Goal: Task Accomplishment & Management: Use online tool/utility

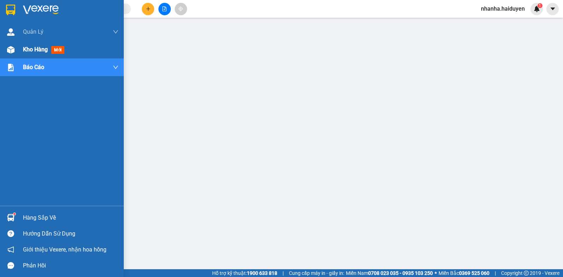
click at [41, 52] on span "Kho hàng" at bounding box center [35, 49] width 25 height 7
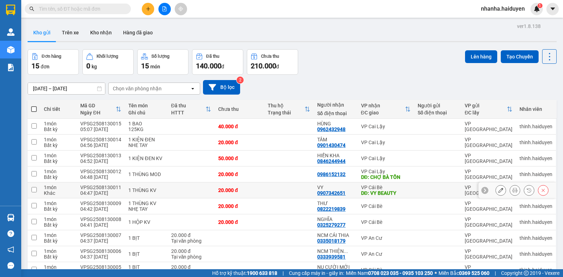
scroll to position [38, 0]
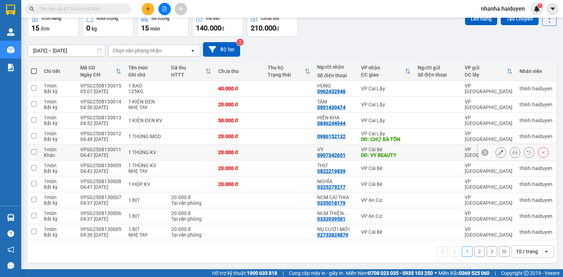
click at [283, 152] on td at bounding box center [289, 152] width 50 height 16
checkbox input "true"
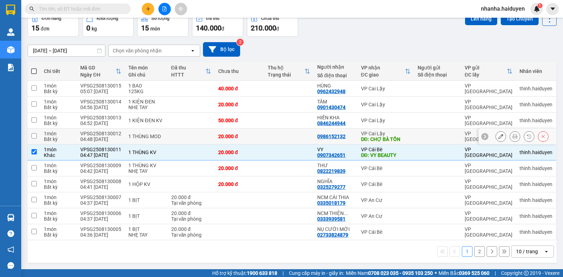
click at [281, 137] on td at bounding box center [289, 136] width 50 height 16
checkbox input "true"
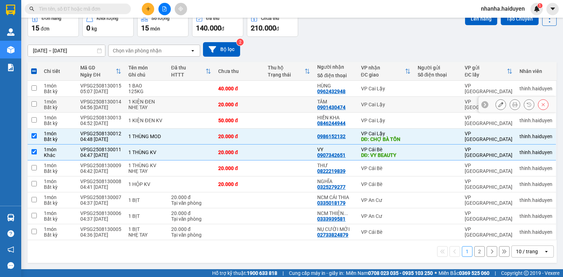
scroll to position [0, 0]
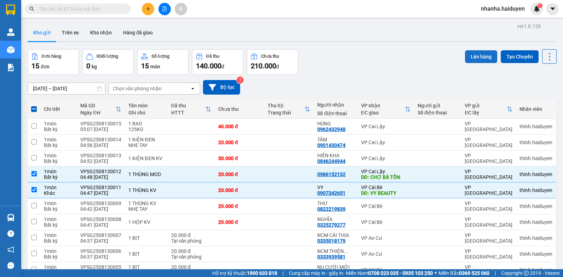
click at [482, 54] on button "Lên hàng" at bounding box center [481, 56] width 32 height 13
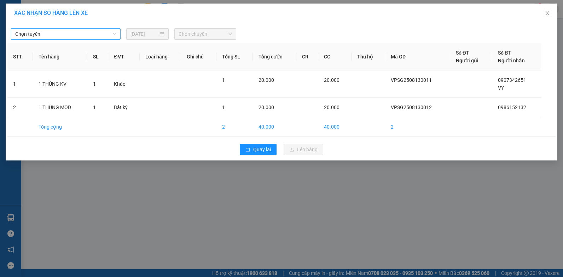
click at [74, 39] on div "Chọn tuyến" at bounding box center [66, 33] width 110 height 11
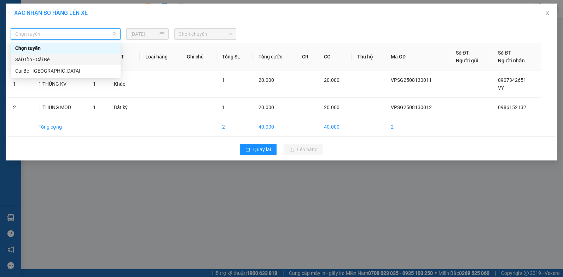
click at [53, 59] on div "Sài Gòn - Cái Bè" at bounding box center [65, 60] width 101 height 8
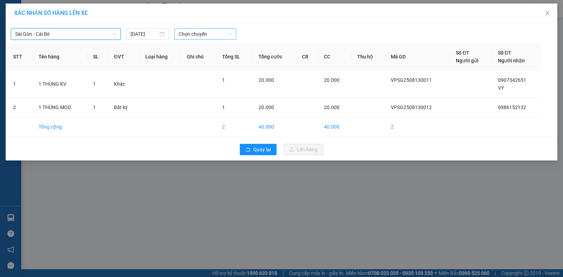
click at [185, 36] on span "Chọn chuyến" at bounding box center [205, 34] width 53 height 11
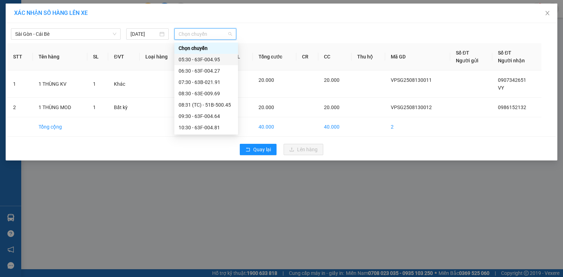
click at [200, 59] on div "05:30 - 63F-004.95" at bounding box center [206, 60] width 55 height 8
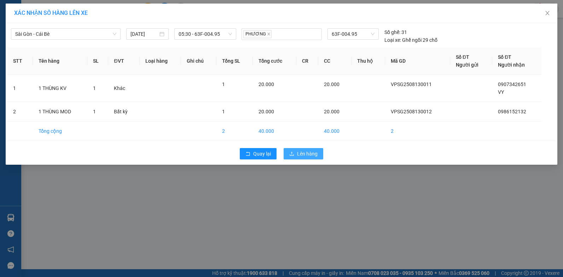
click at [297, 153] on button "Lên hàng" at bounding box center [304, 153] width 40 height 11
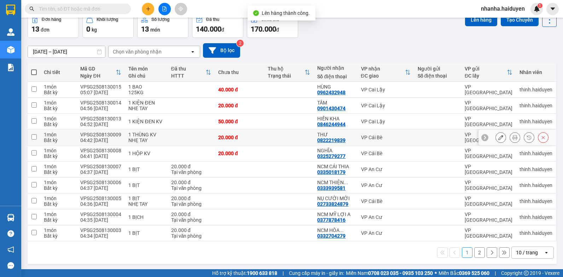
scroll to position [38, 0]
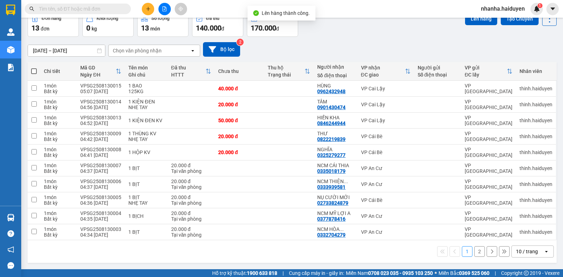
click at [516, 253] on div "10 / trang" at bounding box center [527, 251] width 22 height 7
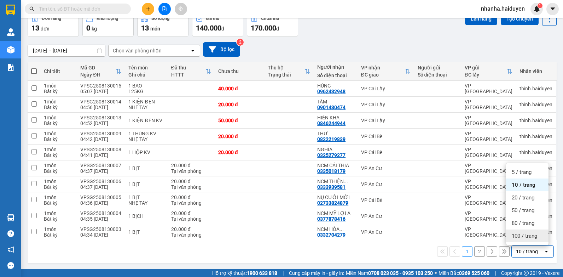
click at [530, 234] on span "100 / trang" at bounding box center [524, 235] width 25 height 7
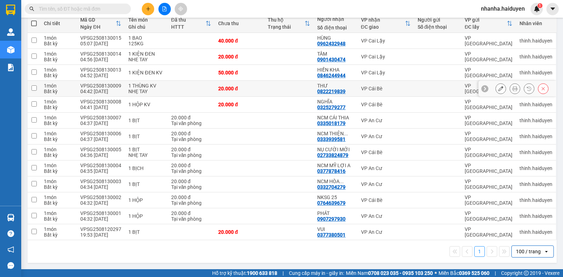
scroll to position [0, 0]
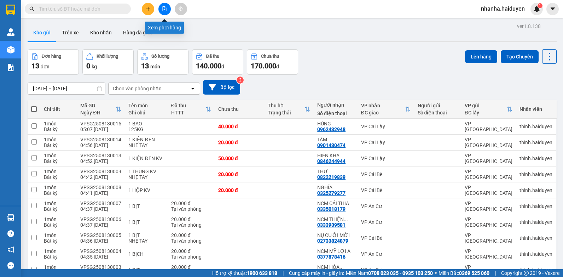
click at [162, 9] on button at bounding box center [165, 9] width 12 height 12
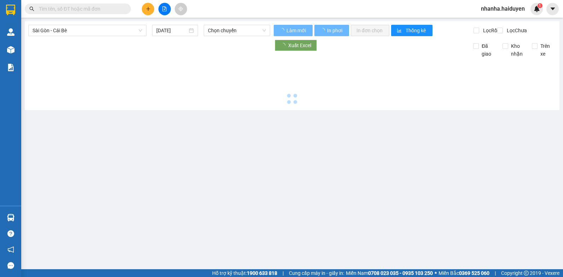
type input "13/08/2025"
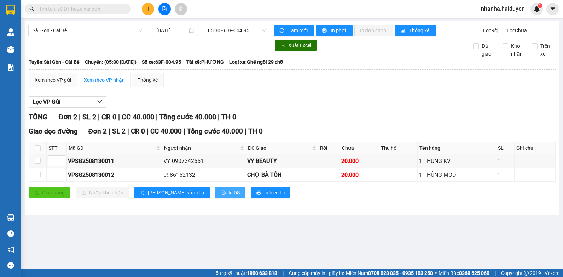
click at [199, 203] on div "Giao dọc đường Đơn 2 | SL 2 | CR 0 | CC 40.000 | Tổng cước 40.000 | TH 0 STT Mã…" at bounding box center [292, 164] width 527 height 77
click at [215, 198] on button "In DS" at bounding box center [230, 192] width 30 height 11
